Goal: Task Accomplishment & Management: Use online tool/utility

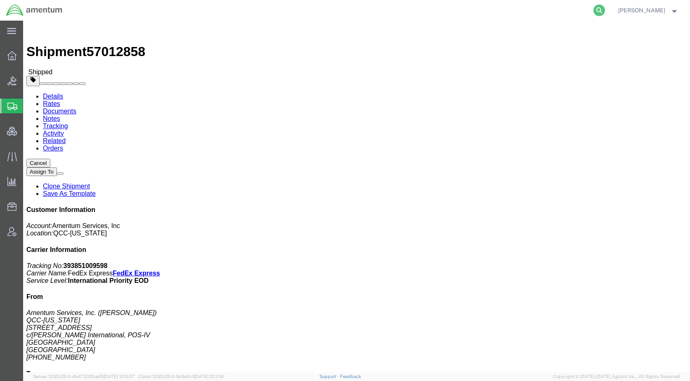
click at [605, 5] on icon at bounding box center [599, 11] width 12 height 12
paste input "57034385"
type input "57034385"
click at [605, 14] on icon at bounding box center [599, 11] width 12 height 12
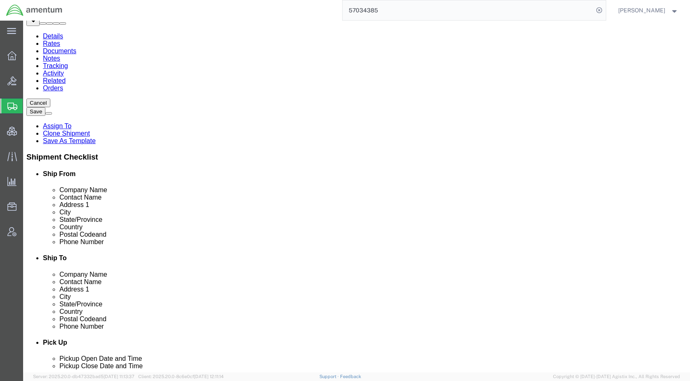
select select
select select "49831"
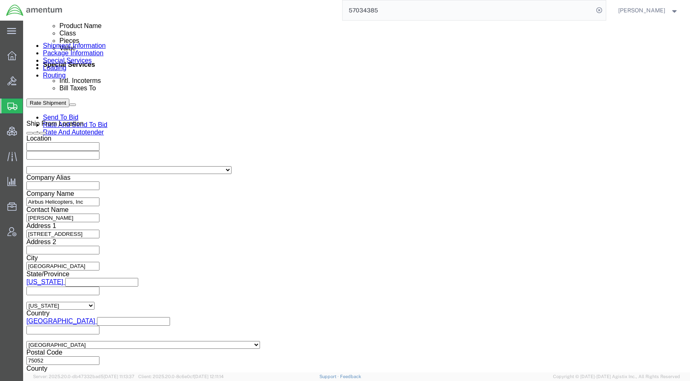
scroll to position [206, 0]
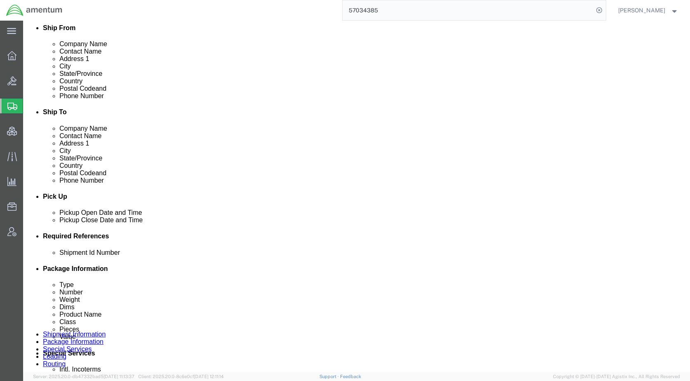
drag, startPoint x: 113, startPoint y: 53, endPoint x: 121, endPoint y: 66, distance: 15.7
click icon
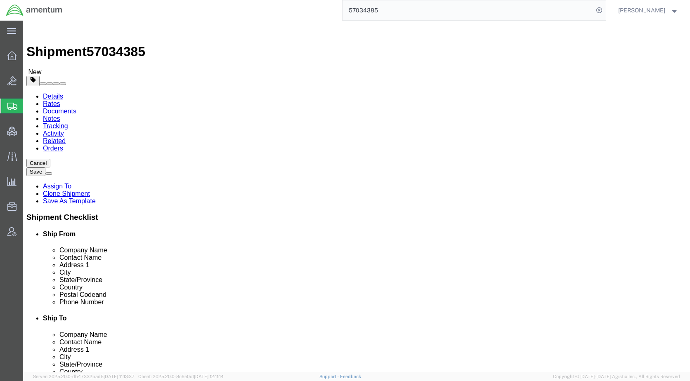
click icon
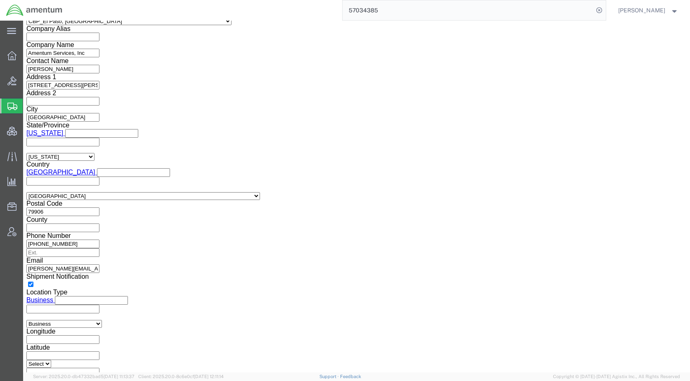
scroll to position [1114, 0]
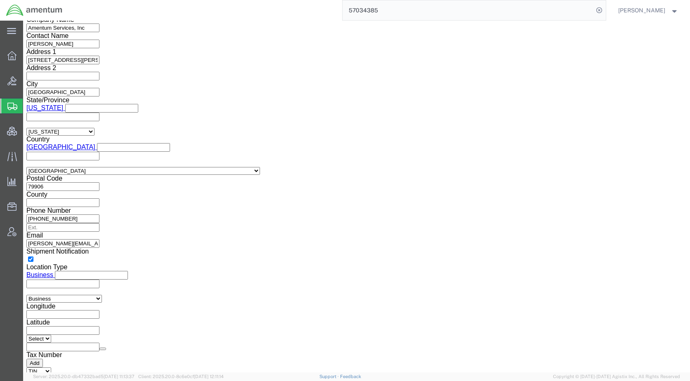
click select "links and phone number to carriers to schedule a pickup instructions for US imp…"
select select "109858247"
click select "links and phone number to carriers to schedule a pickup instructions for US imp…"
click button "Add"
click link "Send To Bid"
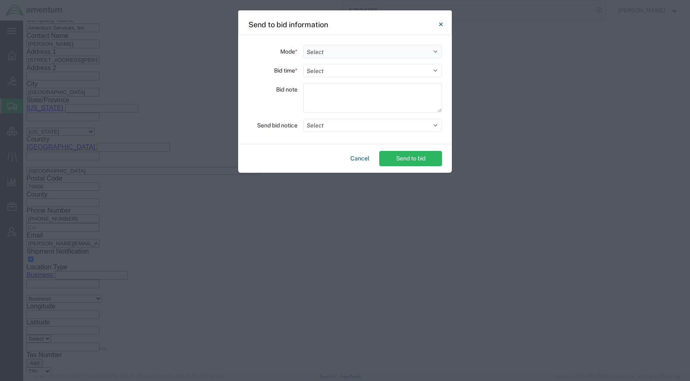
click at [333, 52] on select "Select Small Parcel Truckload Air Rail Less than Truckload Ocean Freight Multi-…" at bounding box center [372, 51] width 139 height 13
select select "TL"
click at [303, 45] on select "Select Small Parcel Truckload Air Rail Less than Truckload Ocean Freight Multi-…" at bounding box center [372, 51] width 139 height 13
click at [343, 71] on select "Select 30 Min (Rush) 1 Hour (Rush) 2 Hours (Rush) 4 Hours (Rush) 8 Hours (Rush)…" at bounding box center [372, 70] width 139 height 13
select select "24"
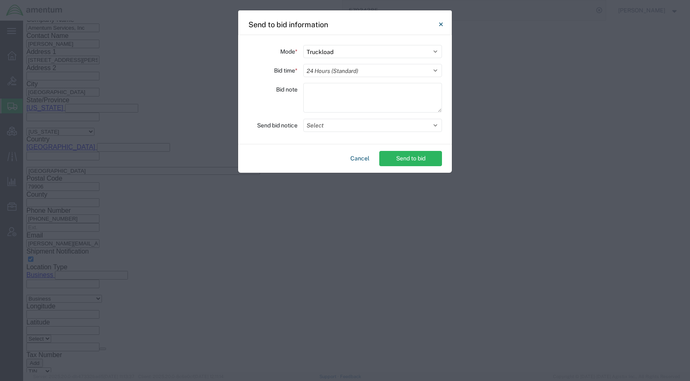
click at [303, 64] on select "Select 30 Min (Rush) 1 Hour (Rush) 2 Hours (Rush) 4 Hours (Rush) 8 Hours (Rush)…" at bounding box center [372, 70] width 139 height 13
drag, startPoint x: 338, startPoint y: 127, endPoint x: 338, endPoint y: 131, distance: 4.6
click at [338, 129] on button "Select" at bounding box center [372, 125] width 139 height 13
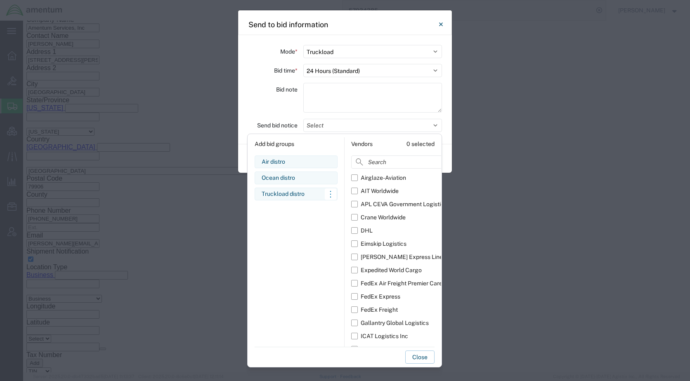
click at [281, 190] on div "Truckload distro" at bounding box center [296, 194] width 69 height 9
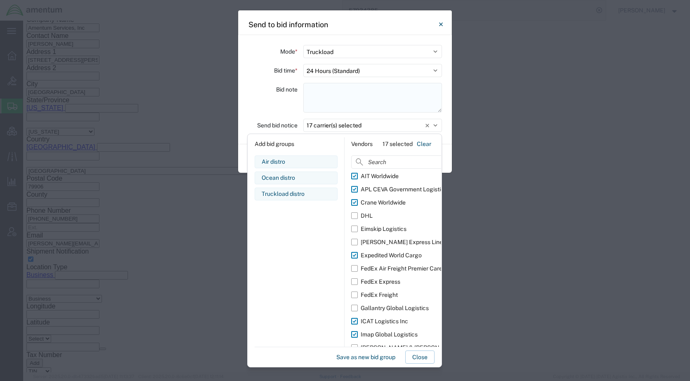
click at [338, 96] on textarea at bounding box center [372, 98] width 139 height 30
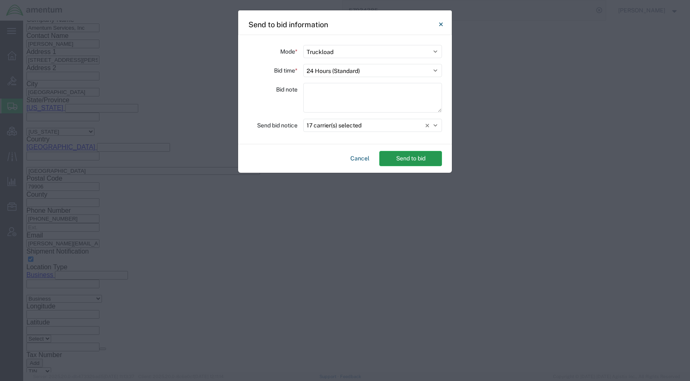
click at [414, 162] on button "Send to bid" at bounding box center [410, 158] width 63 height 15
